Goal: Transaction & Acquisition: Purchase product/service

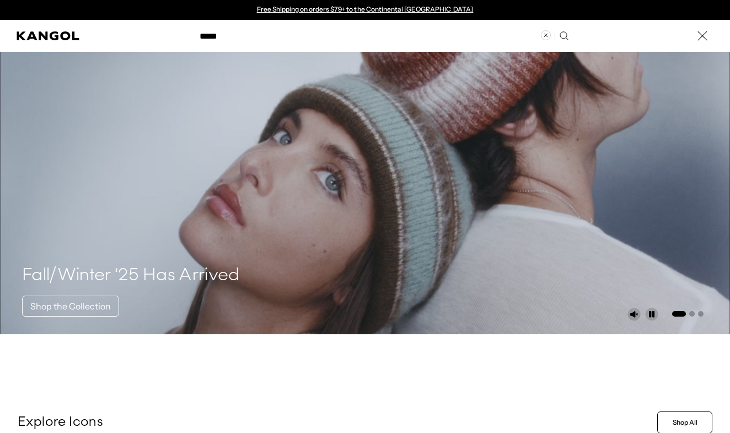
type input "*****"
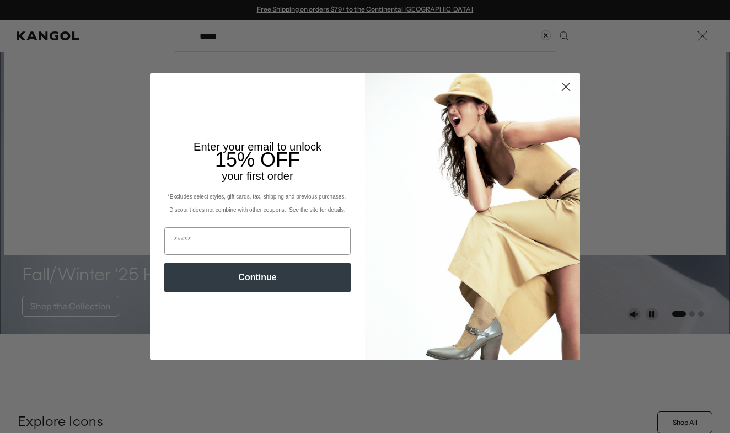
click at [562, 84] on circle "Close dialog" at bounding box center [566, 87] width 18 height 18
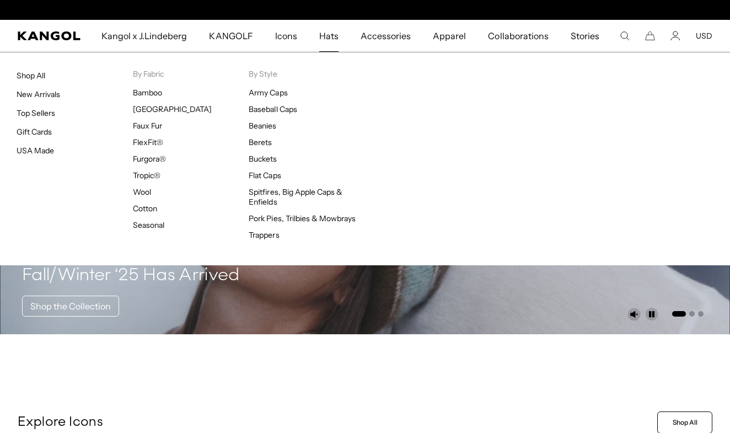
scroll to position [0, 227]
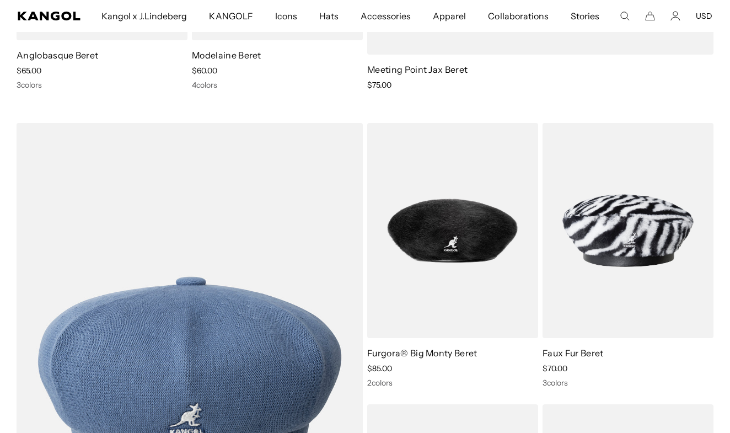
scroll to position [574, 0]
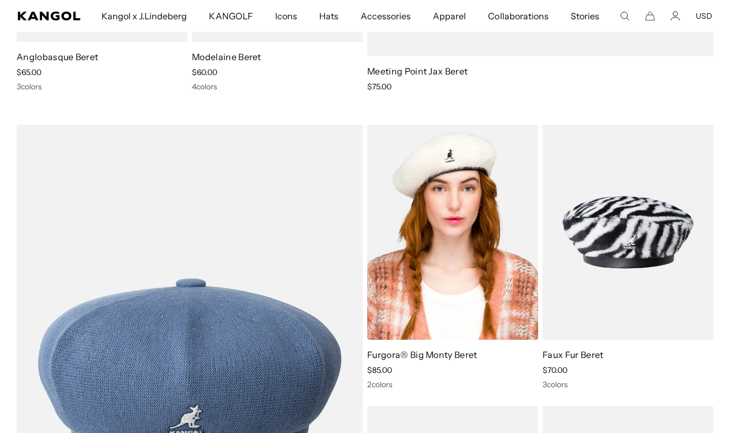
click at [421, 273] on img at bounding box center [452, 232] width 171 height 214
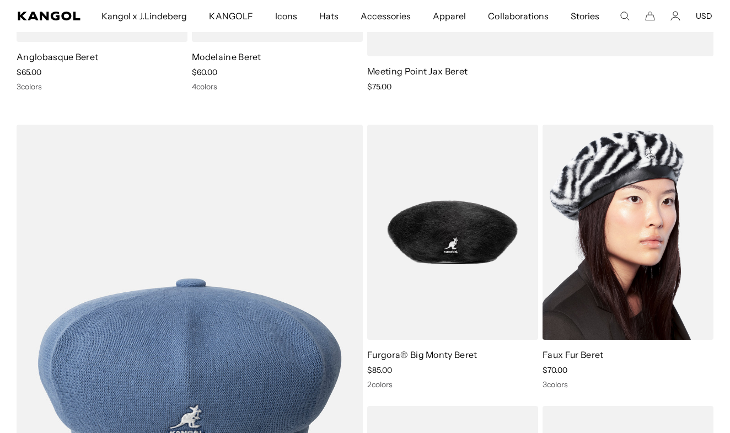
scroll to position [0, 0]
click at [582, 352] on link "Faux Fur Beret" at bounding box center [572, 354] width 61 height 11
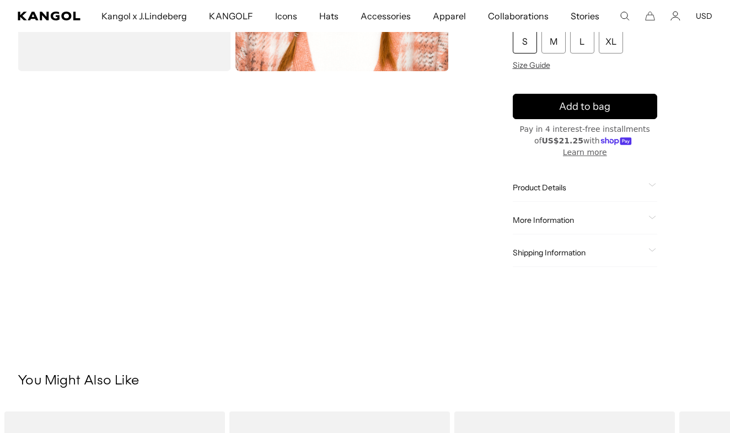
scroll to position [0, 227]
click at [563, 174] on div "Product Details The Furgora ® Big [PERSON_NAME] Beret is an oversized take on o…" at bounding box center [585, 188] width 145 height 28
click at [567, 182] on span "Product Details" at bounding box center [579, 187] width 132 height 10
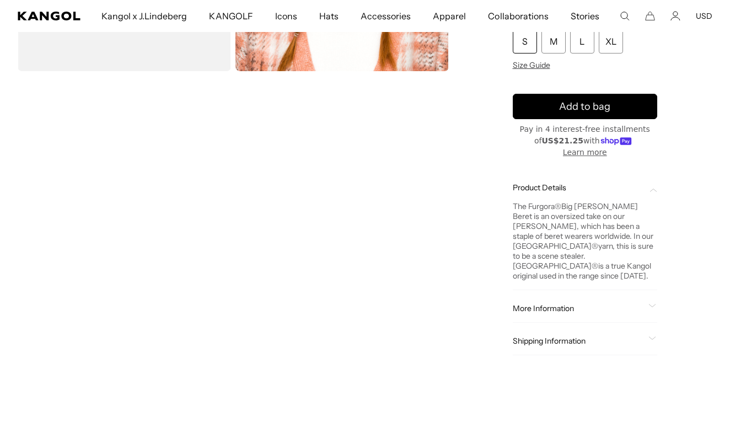
scroll to position [0, 0]
click at [567, 182] on span "Product Details" at bounding box center [579, 187] width 132 height 10
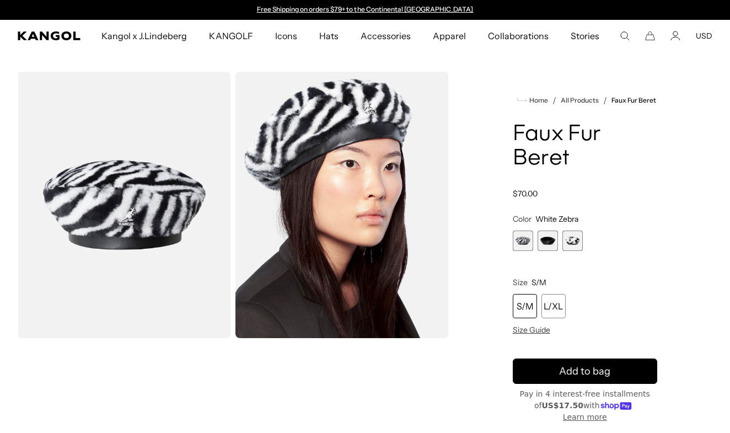
click at [545, 238] on span "2 of 3" at bounding box center [547, 240] width 20 height 20
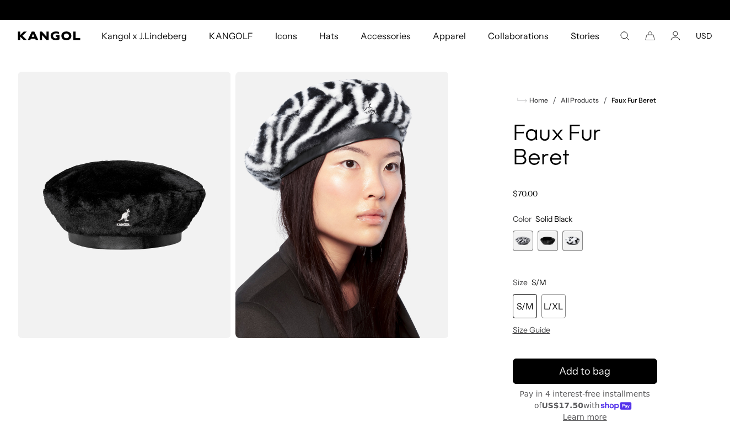
scroll to position [0, 227]
click at [142, 189] on img "Gallery Viewer" at bounding box center [124, 205] width 213 height 266
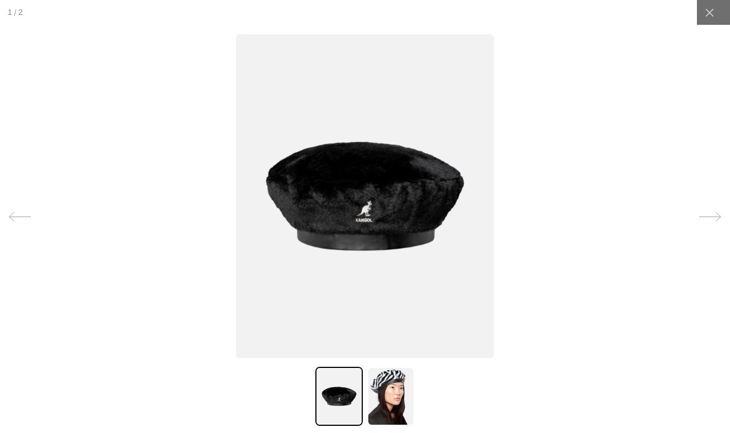
scroll to position [0, 0]
click at [356, 181] on img at bounding box center [365, 196] width 258 height 324
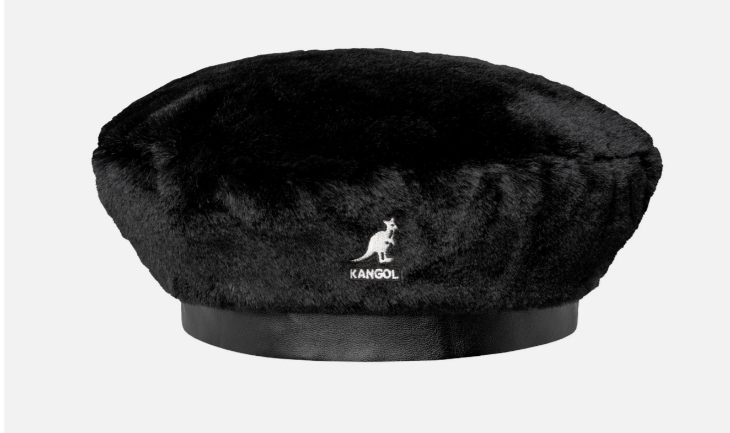
scroll to position [0, 227]
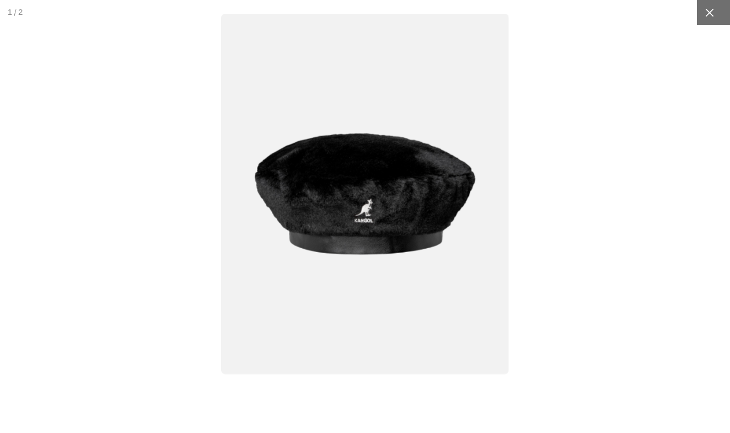
click at [712, 18] on div at bounding box center [709, 12] width 25 height 25
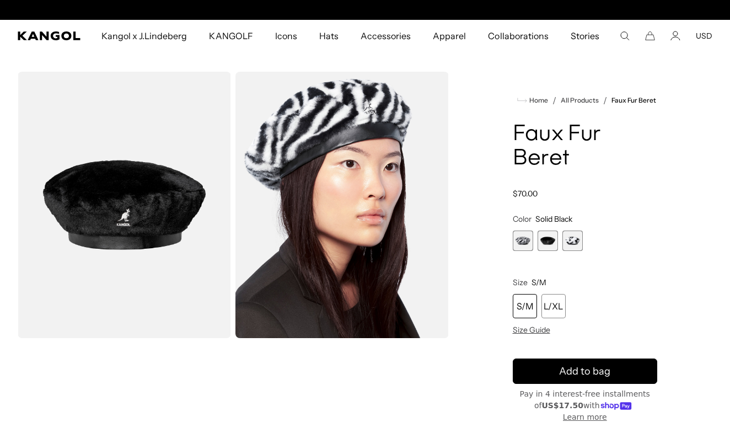
scroll to position [0, 0]
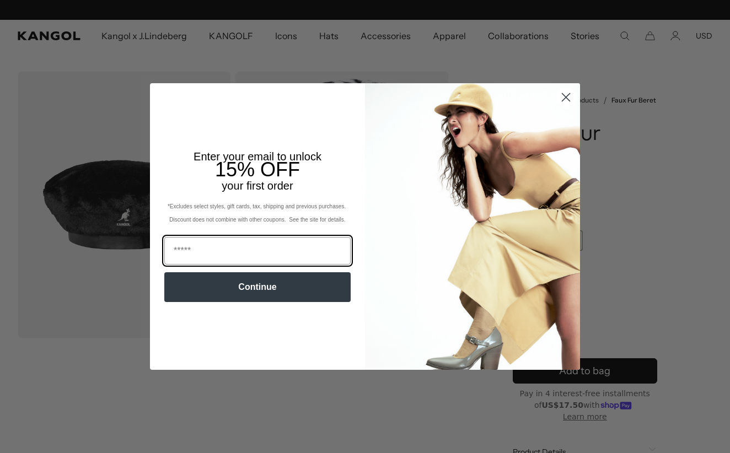
scroll to position [0, 227]
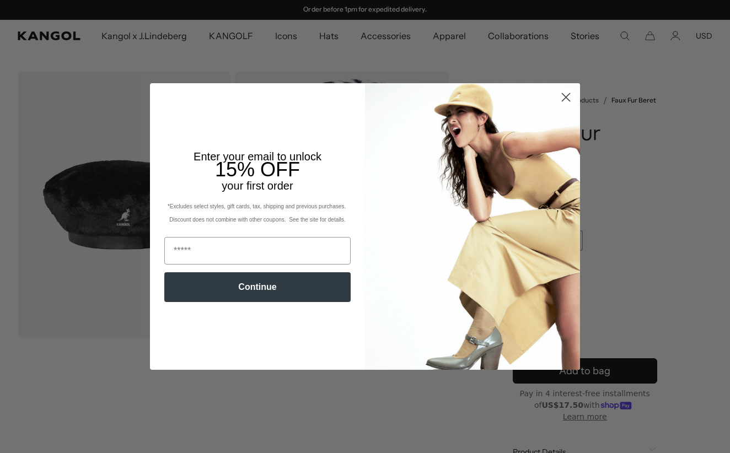
click at [563, 96] on circle "Close dialog" at bounding box center [566, 97] width 18 height 18
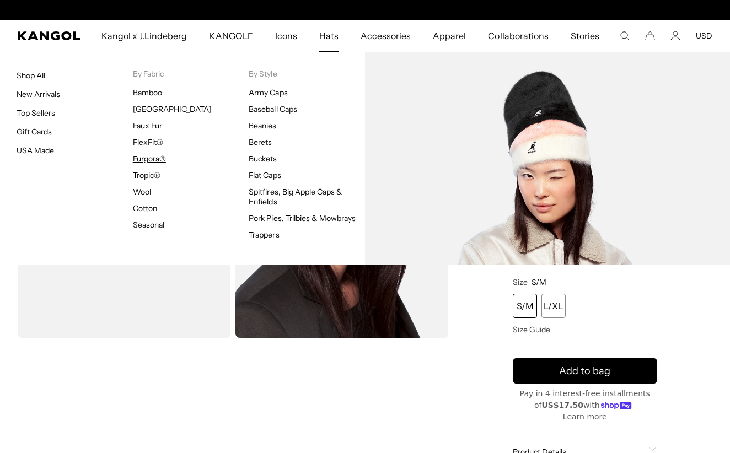
scroll to position [0, 0]
click at [149, 159] on link "Furgora®" at bounding box center [149, 159] width 33 height 10
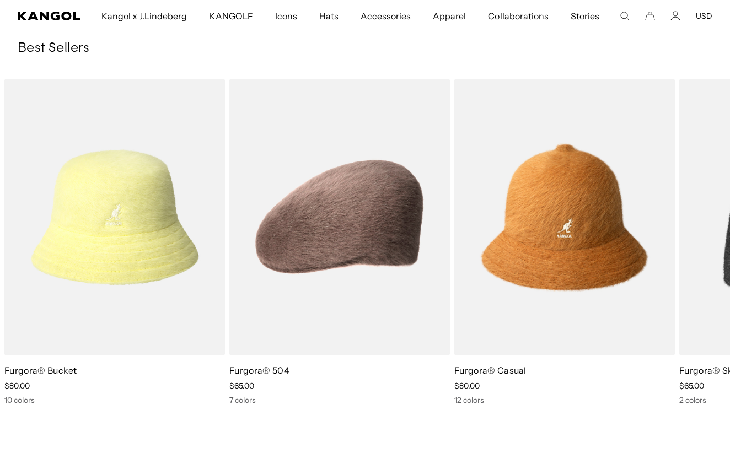
scroll to position [1293, 0]
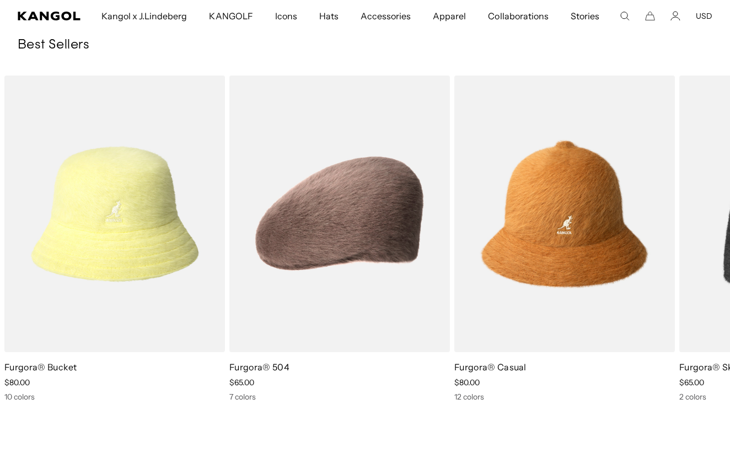
click at [0, 0] on img "2 of 8" at bounding box center [0, 0] width 0 height 0
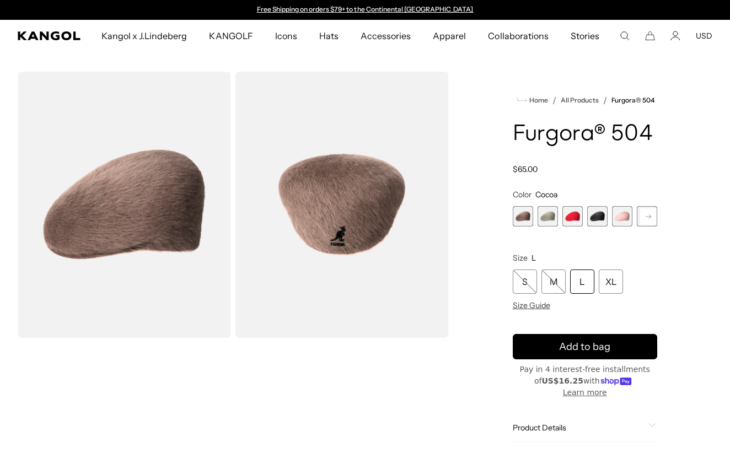
click at [595, 216] on span "4 of 7" at bounding box center [597, 216] width 20 height 20
